Goal: Information Seeking & Learning: Learn about a topic

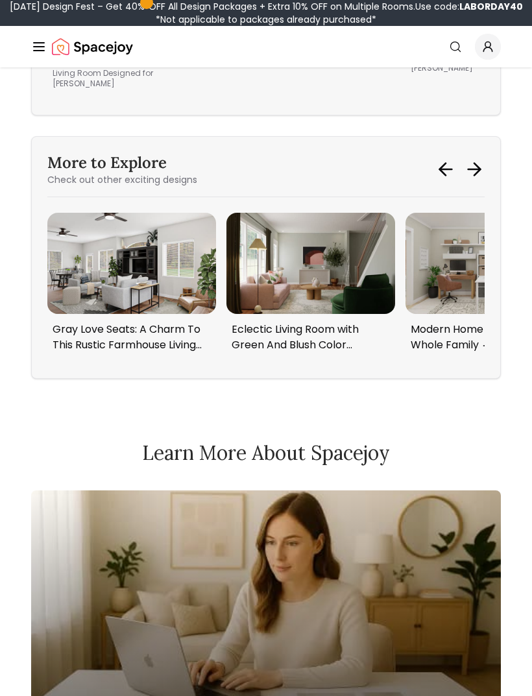
scroll to position [11415, 0]
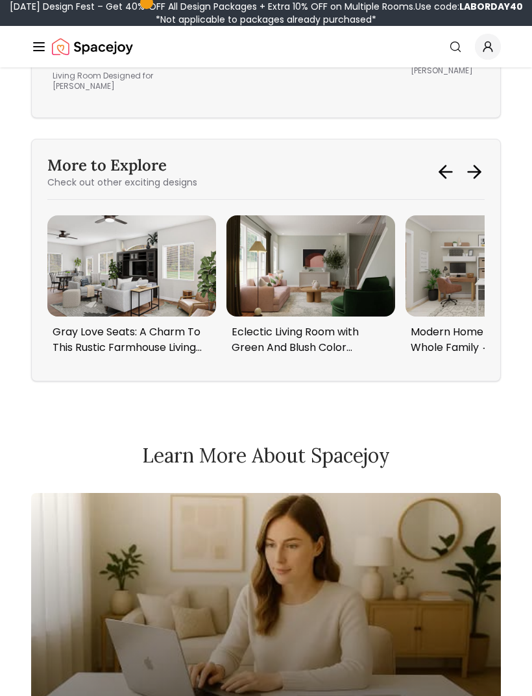
click at [354, 231] on img "2 / 6" at bounding box center [310, 265] width 169 height 101
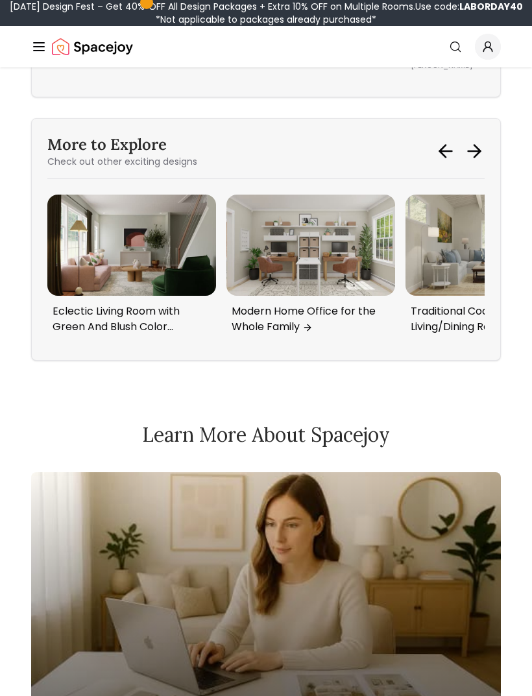
click at [354, 220] on img "3 / 6" at bounding box center [310, 245] width 169 height 101
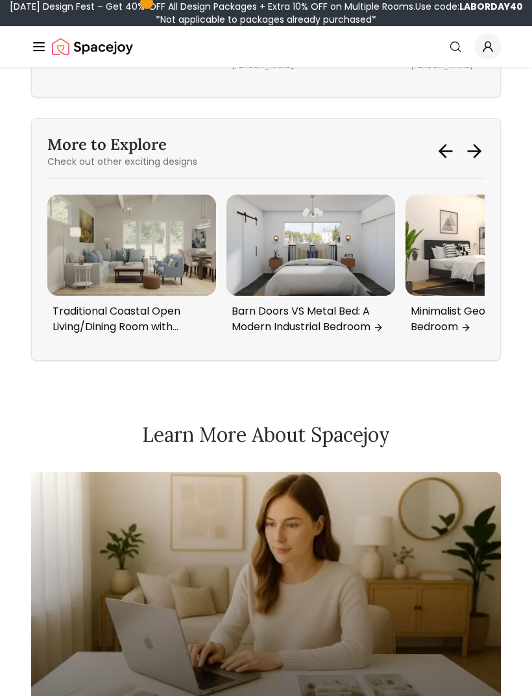
click at [362, 212] on img "5 / 6" at bounding box center [310, 245] width 169 height 101
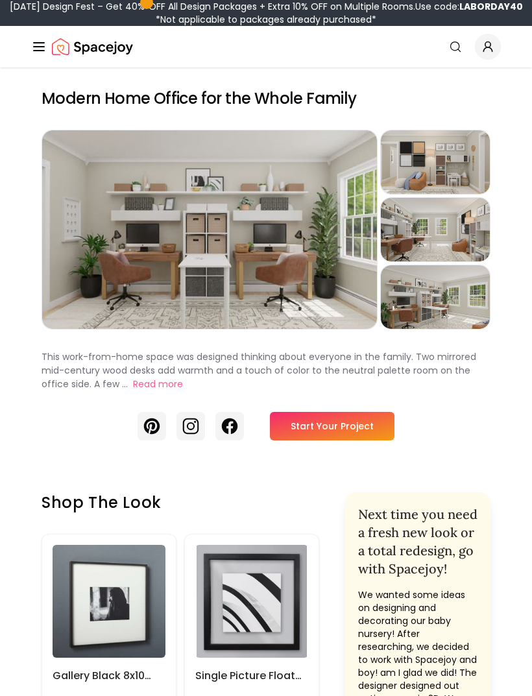
click at [460, 172] on div "Preview" at bounding box center [435, 162] width 109 height 64
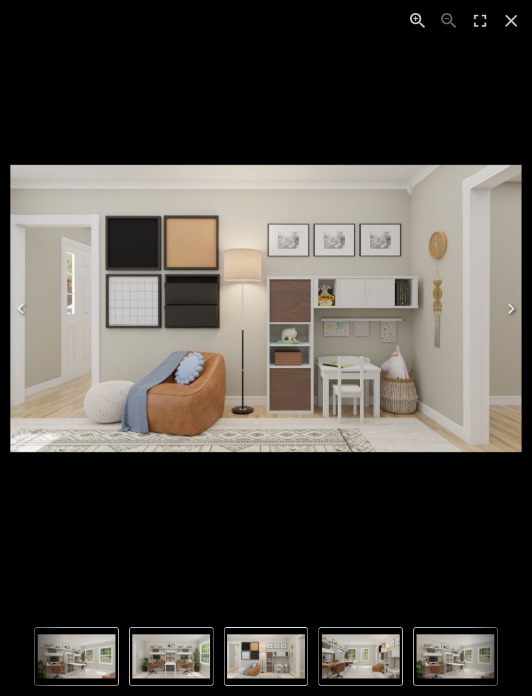
click at [509, 315] on icon "Next" at bounding box center [511, 308] width 21 height 21
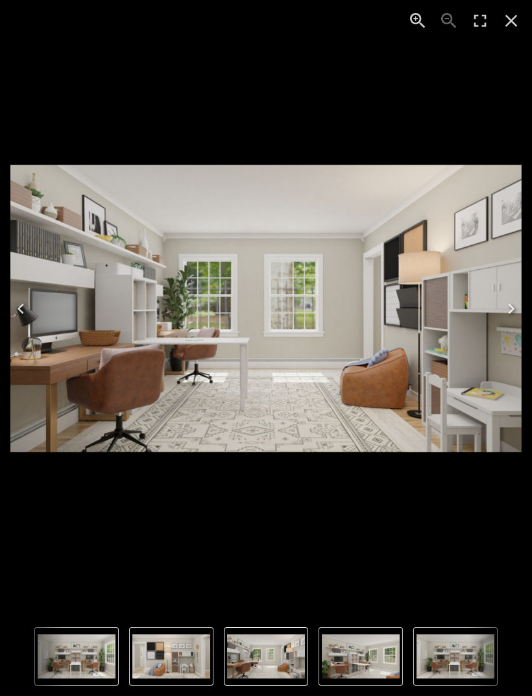
click at [509, 309] on icon "Next" at bounding box center [511, 308] width 21 height 21
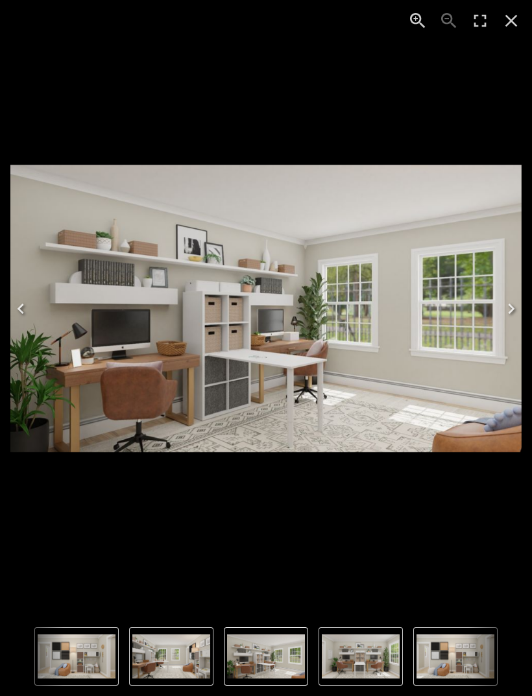
click at [372, 640] on img "1 of 4" at bounding box center [361, 656] width 78 height 44
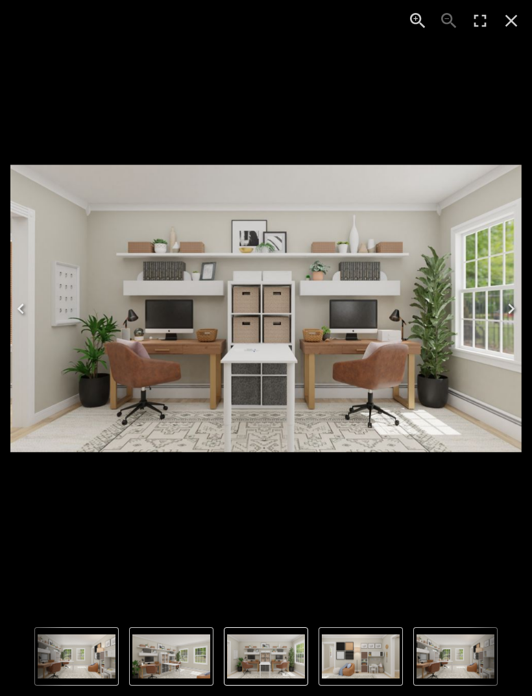
click at [413, 653] on button "3 of 4" at bounding box center [455, 656] width 84 height 58
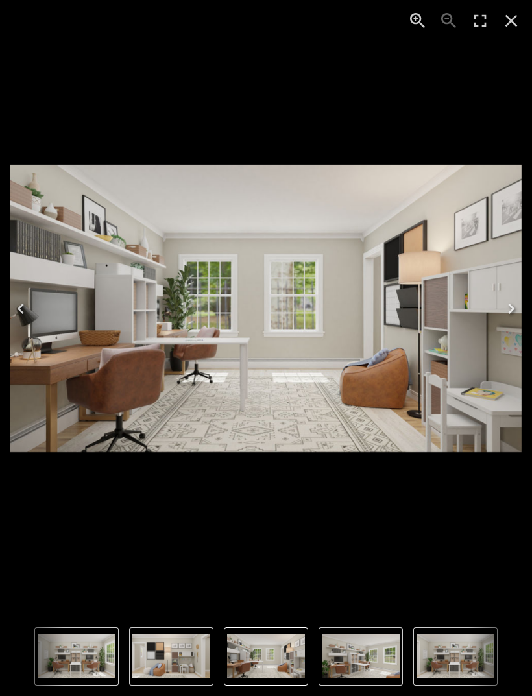
click at [512, 25] on icon "Close" at bounding box center [511, 20] width 21 height 21
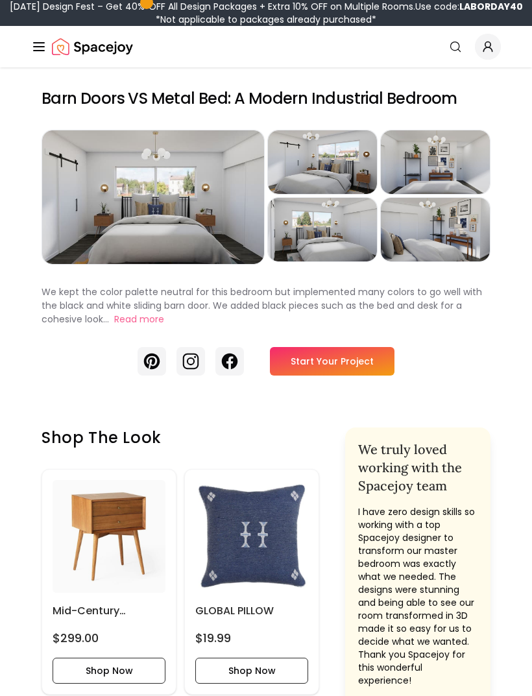
click at [211, 191] on div "Preview" at bounding box center [153, 197] width 222 height 134
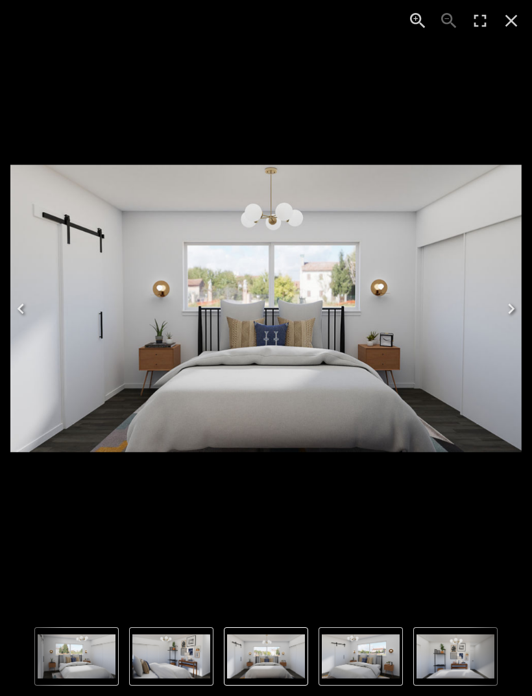
click at [525, 307] on button "Next" at bounding box center [510, 309] width 41 height 52
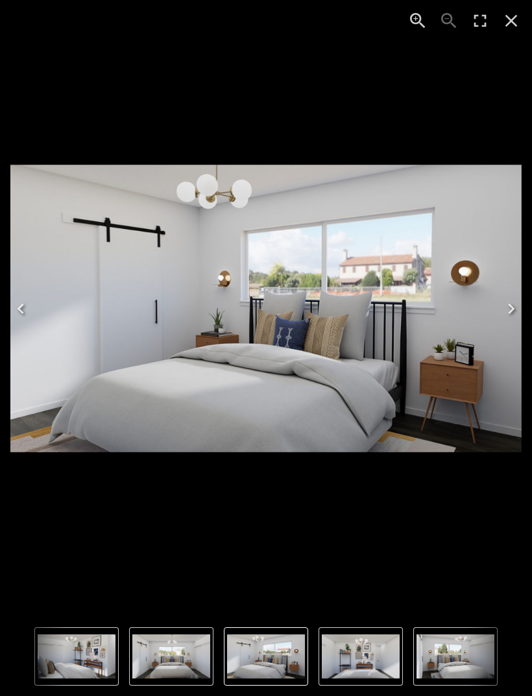
click at [502, 315] on icon "Next" at bounding box center [511, 308] width 21 height 21
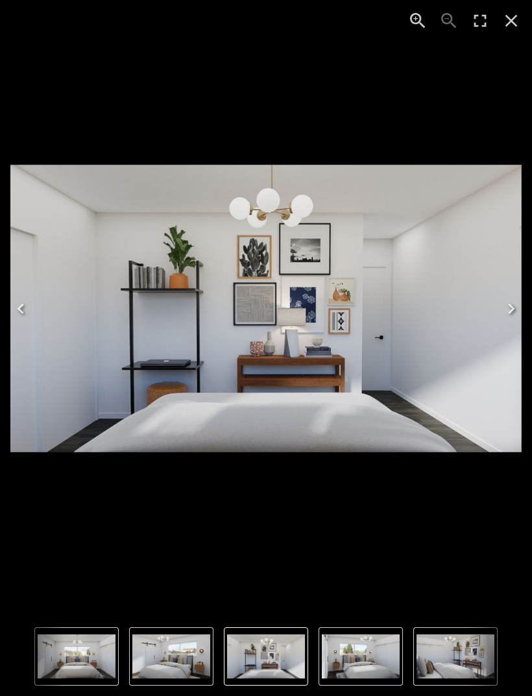
click at [509, 305] on icon "Next" at bounding box center [511, 308] width 21 height 21
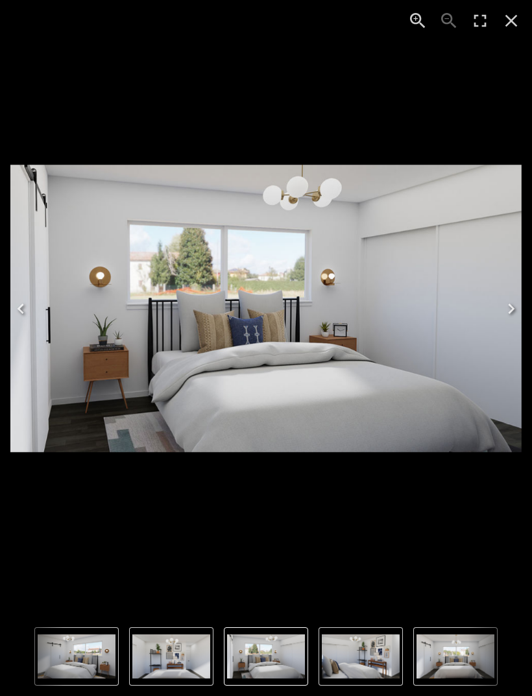
click at [515, 305] on icon "Next" at bounding box center [511, 308] width 21 height 21
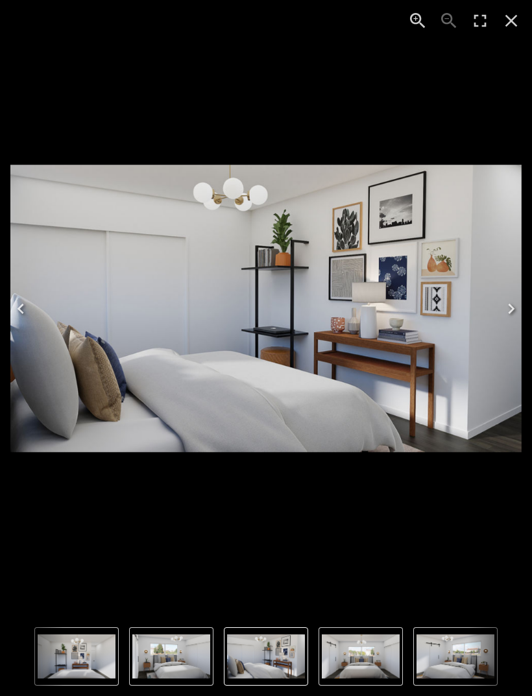
click at [506, 30] on icon "Close" at bounding box center [511, 20] width 21 height 21
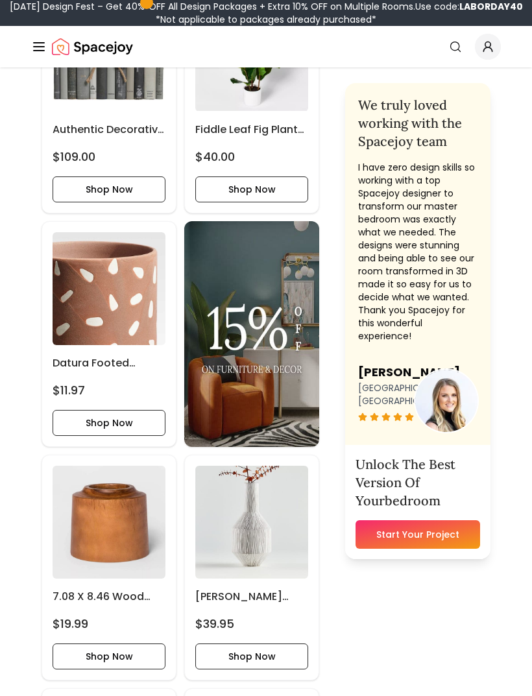
scroll to position [2109, 0]
